Goal: Transaction & Acquisition: Purchase product/service

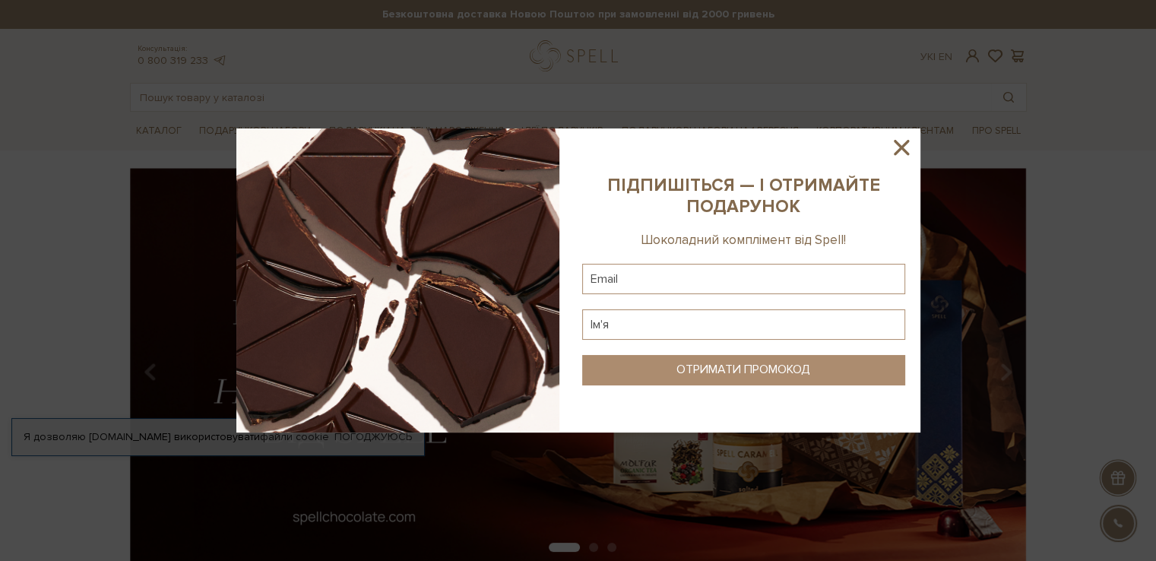
click at [901, 146] on icon at bounding box center [901, 147] width 15 height 15
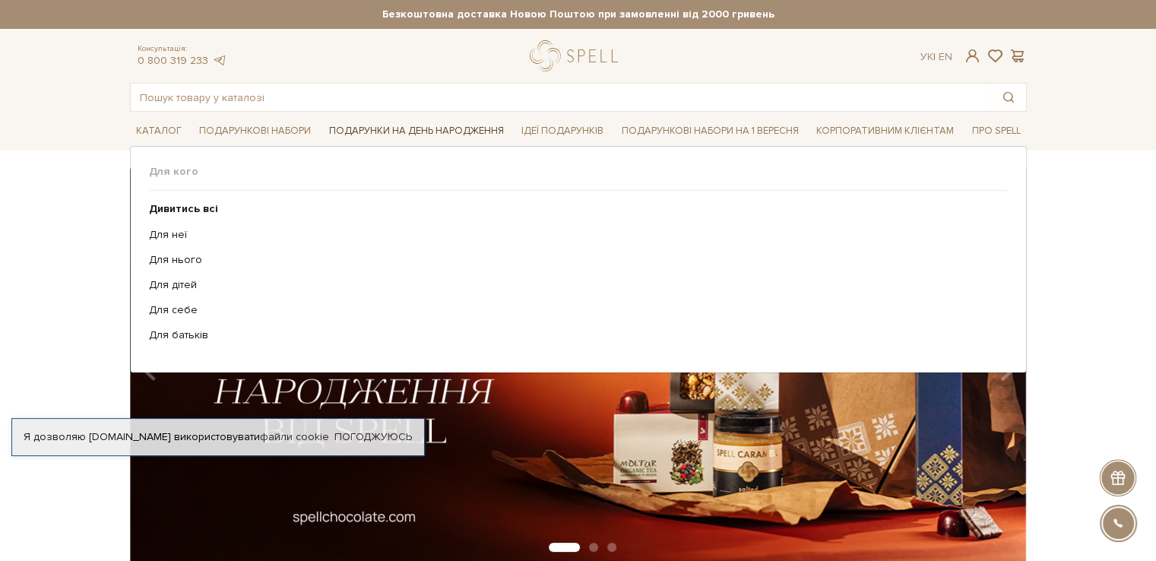
click at [449, 132] on link "Подарунки на День народження" at bounding box center [416, 131] width 187 height 24
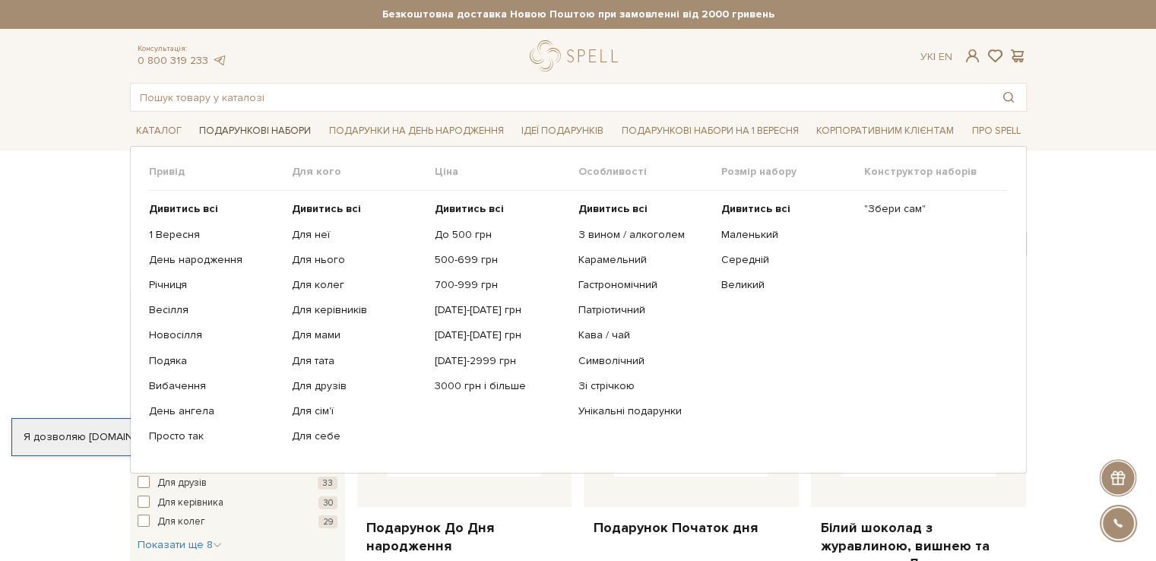
click at [230, 135] on link "Подарункові набори" at bounding box center [255, 131] width 124 height 24
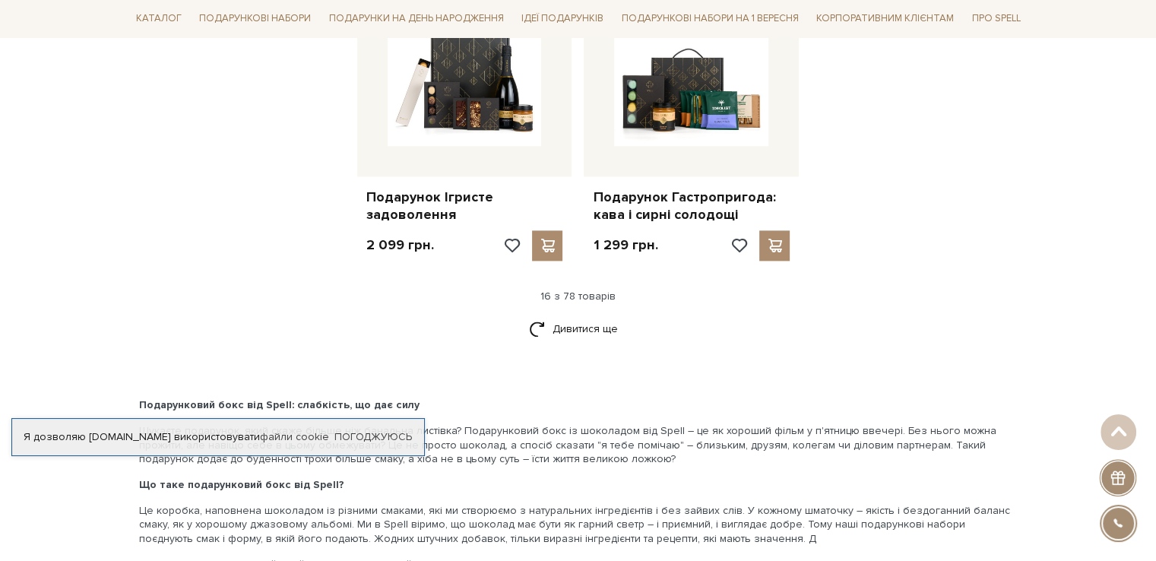
scroll to position [1982, 0]
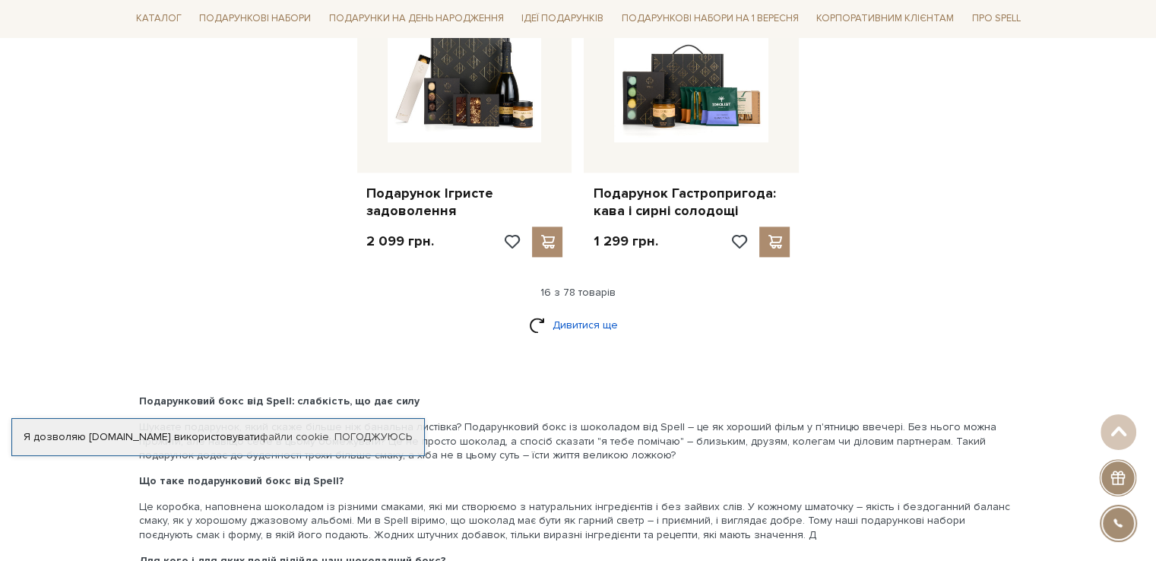
click at [580, 328] on link "Дивитися ще" at bounding box center [578, 325] width 99 height 27
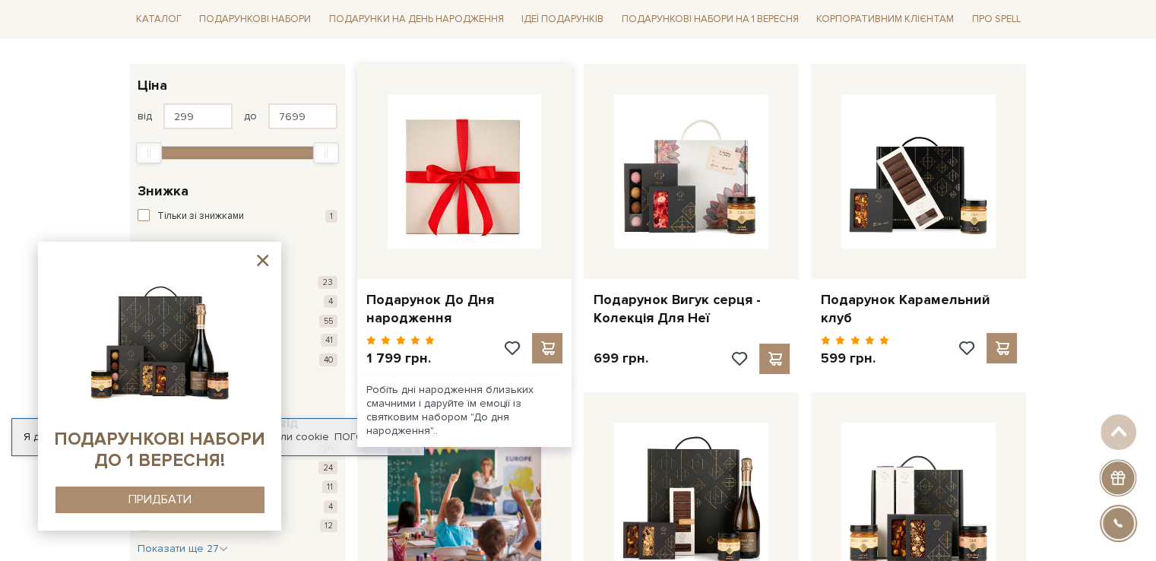
scroll to position [227, 0]
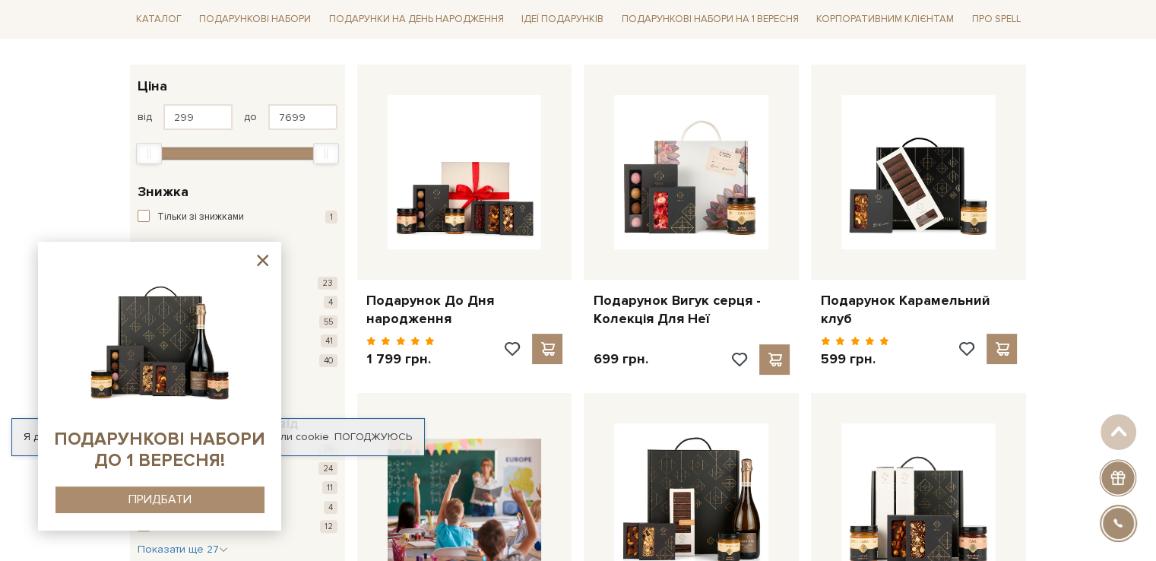
click at [258, 260] on icon at bounding box center [262, 260] width 19 height 19
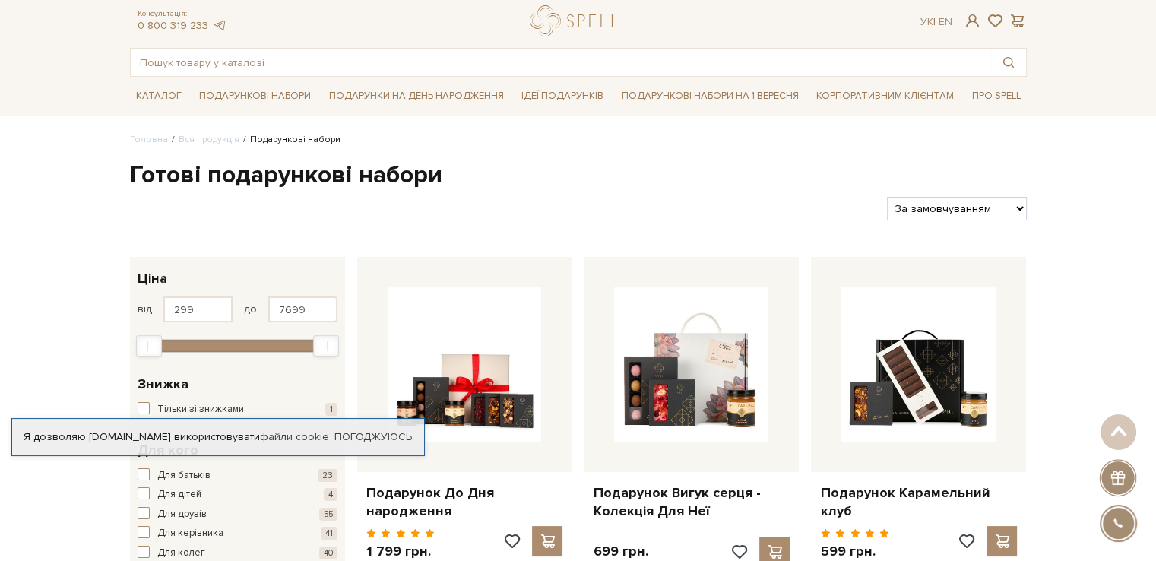
scroll to position [0, 0]
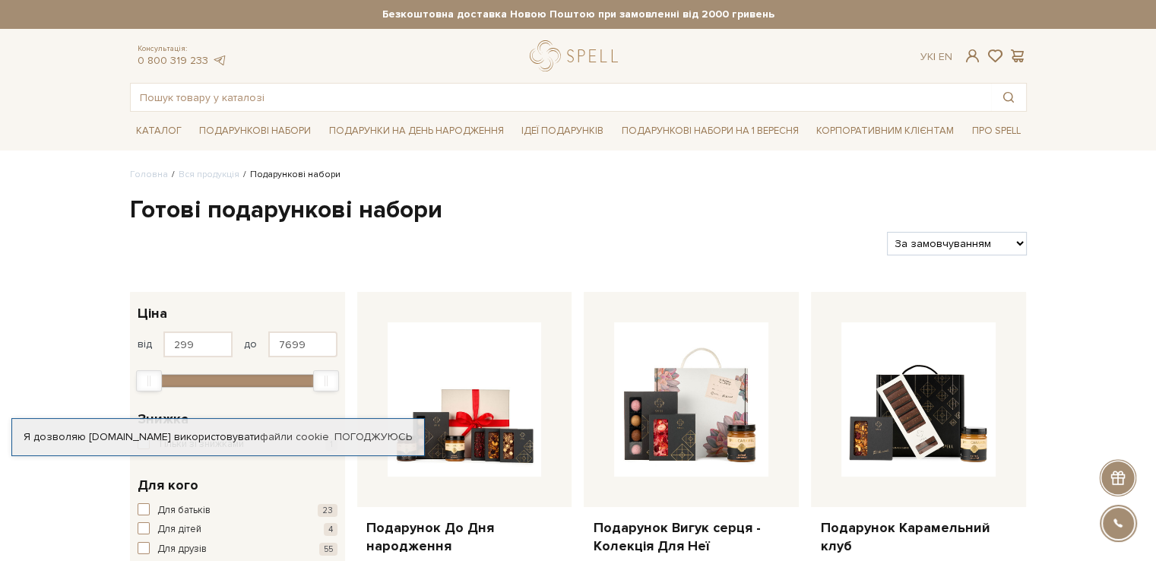
click at [940, 247] on select "За замовчуванням За Ціною (зростання) За Ціною (зменшення) Новинки За популярні…" at bounding box center [956, 244] width 139 height 24
select select "https://spellchocolate.com/our-productions/podarunkovi-box/?sort=p.price&order=…"
click at [887, 232] on select "За замовчуванням За Ціною (зростання) За Ціною (зменшення) Новинки За популярні…" at bounding box center [956, 244] width 139 height 24
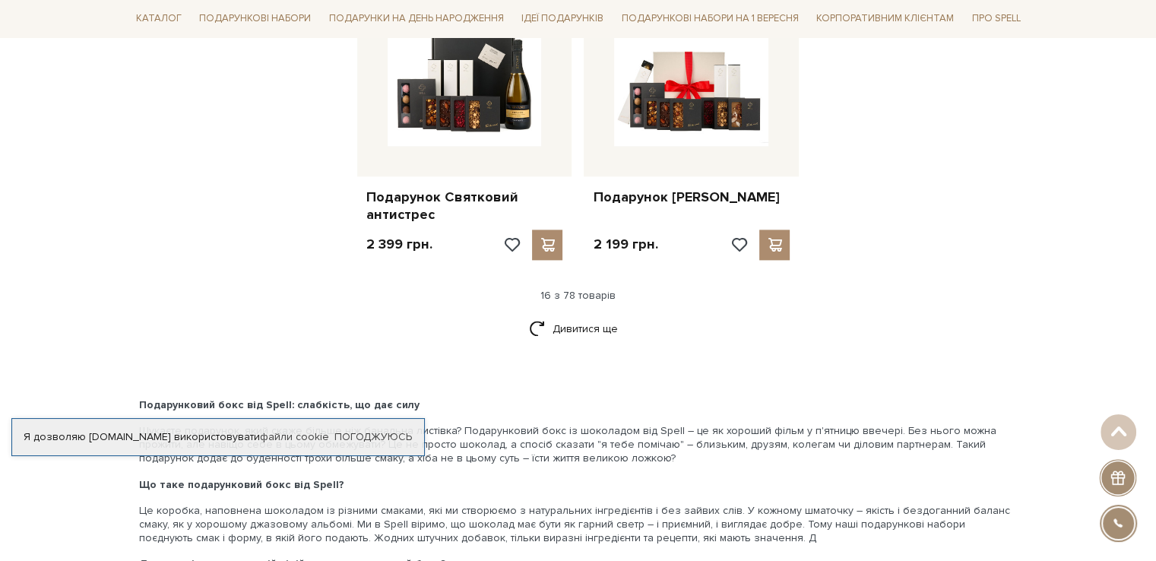
scroll to position [1939, 0]
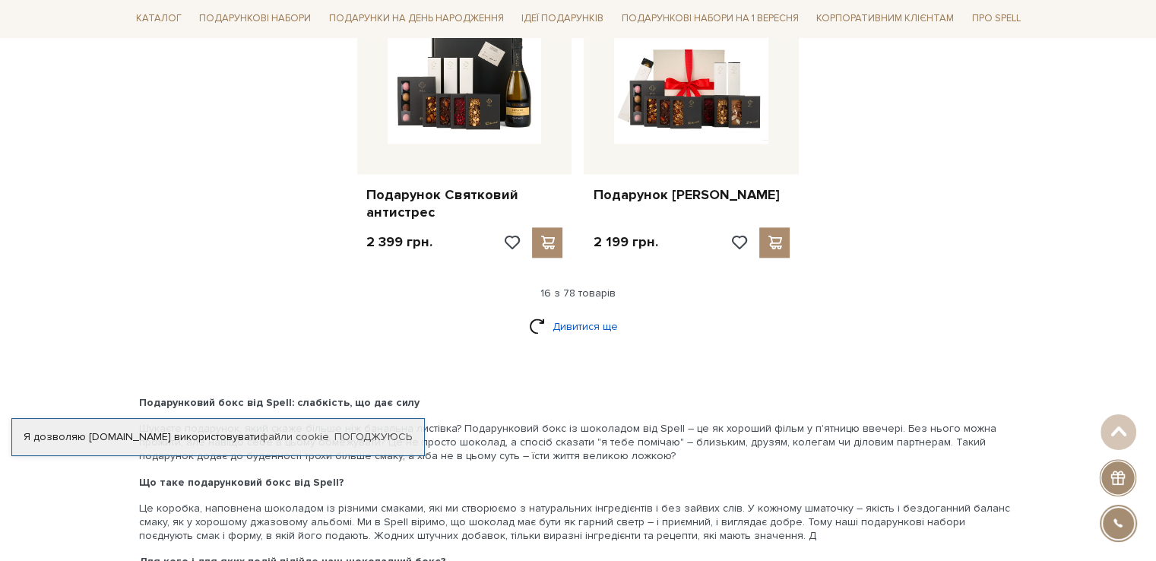
click at [580, 323] on link "Дивитися ще" at bounding box center [578, 326] width 99 height 27
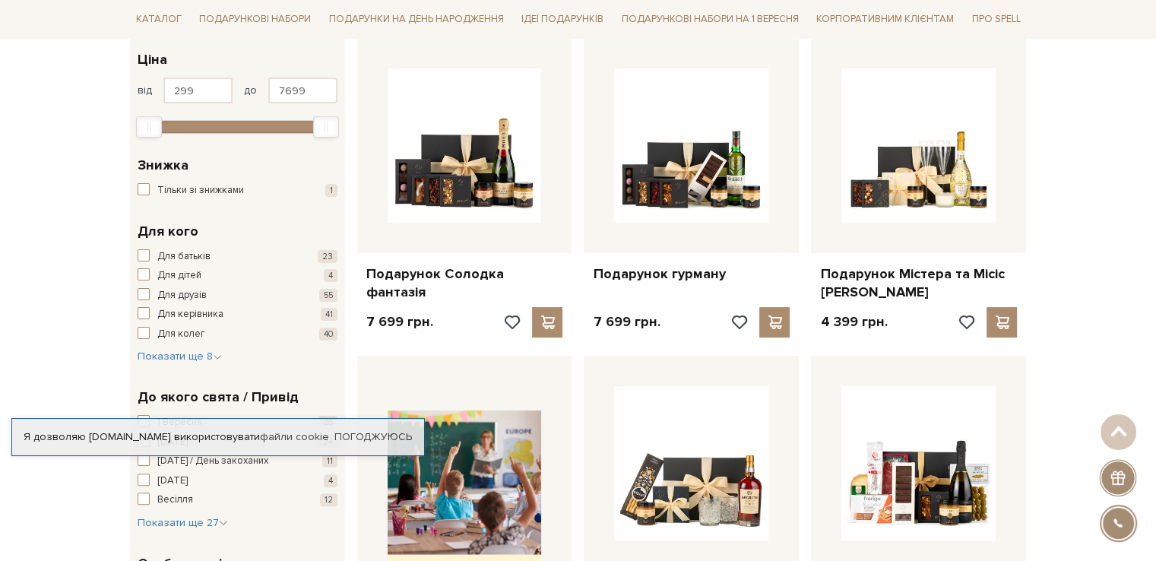
scroll to position [0, 0]
